Goal: Task Accomplishment & Management: Manage account settings

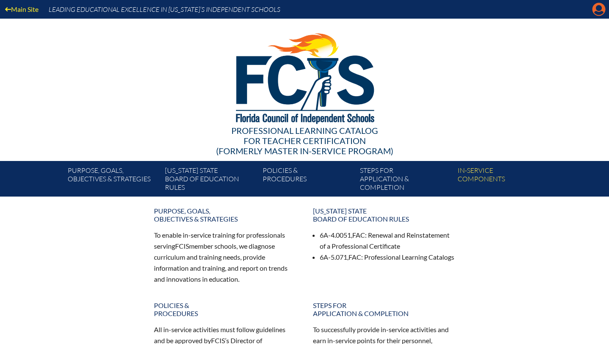
click at [597, 15] on icon at bounding box center [599, 9] width 13 height 13
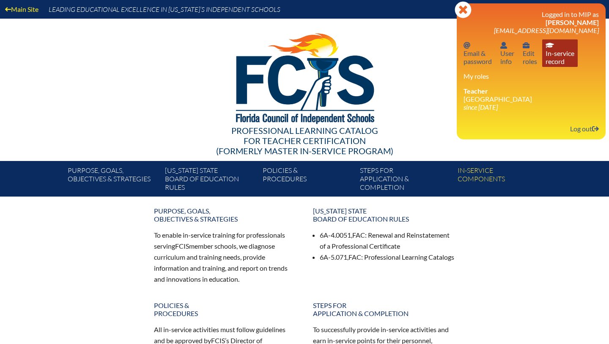
click at [559, 54] on link "In-service record In-service record" at bounding box center [560, 52] width 36 height 27
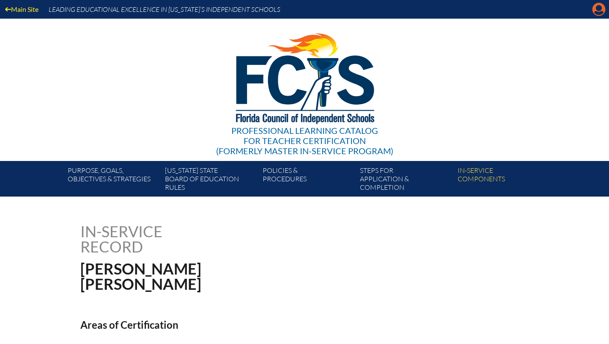
click at [594, 13] on icon "Manage account" at bounding box center [599, 10] width 14 height 14
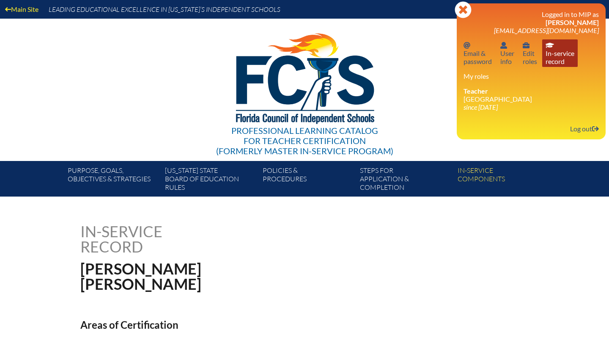
click at [563, 60] on link "In-service record In-service record" at bounding box center [560, 52] width 36 height 27
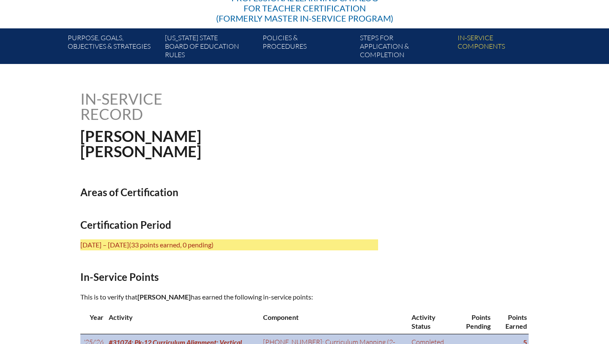
scroll to position [107, 0]
